Goal: Find specific fact: Find specific fact

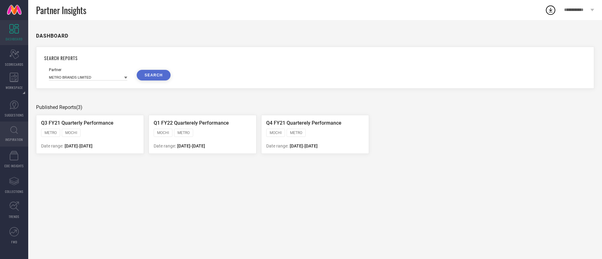
click at [15, 134] on icon at bounding box center [14, 130] width 8 height 8
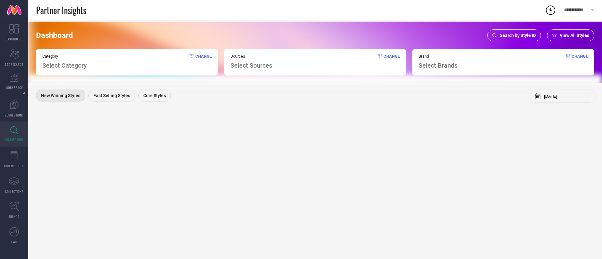
click at [401, 33] on span "Search by Style ID" at bounding box center [518, 35] width 36 height 5
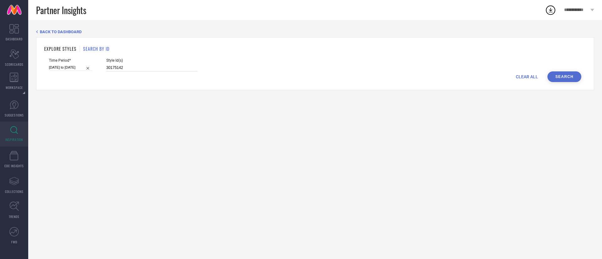
click at [168, 66] on input "30175142" at bounding box center [151, 67] width 91 height 7
paste input "11008584"
type input "11008584"
drag, startPoint x: 562, startPoint y: 77, endPoint x: 534, endPoint y: 143, distance: 71.7
click at [401, 143] on div "BACK TO DASHBOARD EXPLORE STYLES SEARCH BY ID Time Period* [DATE] to [DATE] Sty…" at bounding box center [315, 139] width 574 height 239
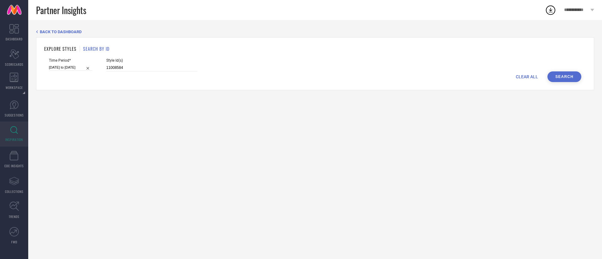
click at [69, 66] on input "[DATE] to [DATE]" at bounding box center [70, 67] width 43 height 7
select select "8"
select select "2025"
select select "9"
select select "2025"
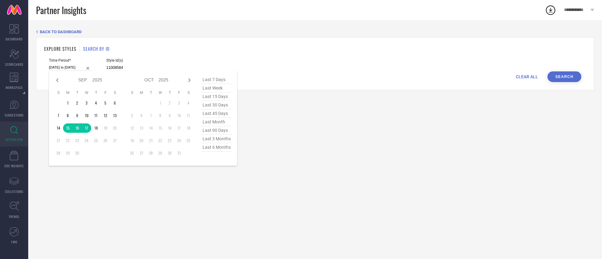
click at [220, 132] on span "last 90 days" at bounding box center [216, 130] width 31 height 8
type input "[DATE] to [DATE]"
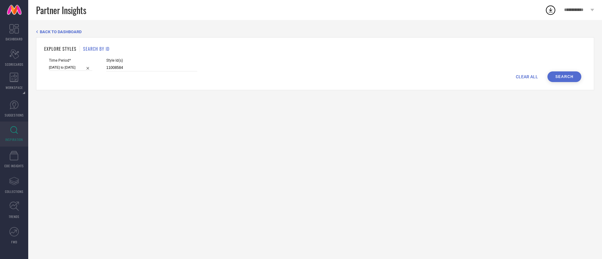
click at [401, 72] on button "Search" at bounding box center [565, 77] width 34 height 11
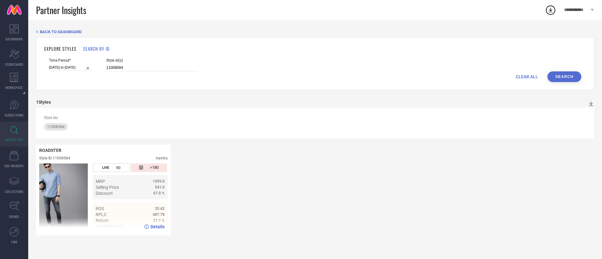
click at [162, 173] on span "20.42" at bounding box center [160, 209] width 10 height 4
click at [223, 173] on div "ROADSTER Style ID: 11008584 myntra LIVE 90 >180 MRP 1599.0 Selling Price 541.0 …" at bounding box center [315, 190] width 559 height 91
click at [142, 72] on div "CLEAR ALL Search" at bounding box center [315, 77] width 533 height 11
click at [142, 68] on input "11008584" at bounding box center [151, 67] width 91 height 7
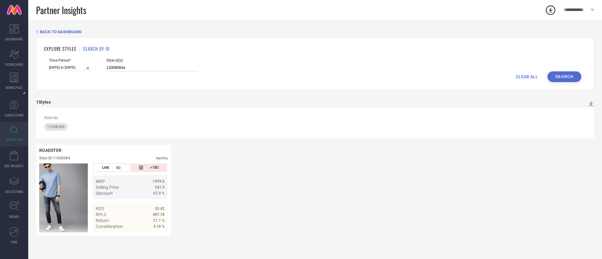
paste input "28055952"
paste input
type input "28055952"
click at [401, 77] on button "Search" at bounding box center [565, 77] width 34 height 11
